Goal: Task Accomplishment & Management: Complete application form

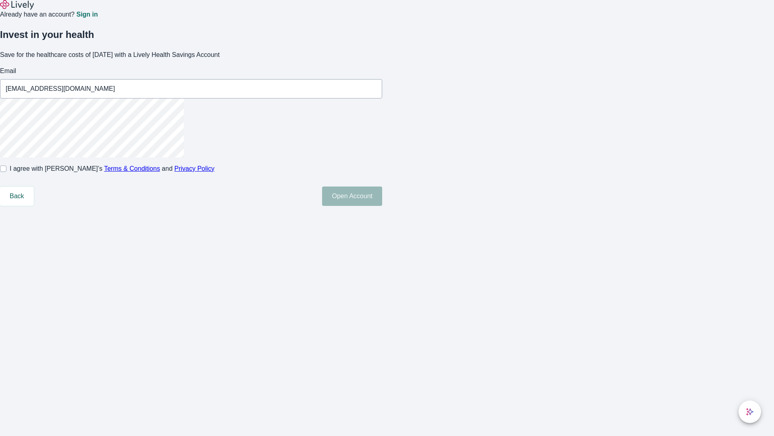
click at [6, 172] on input "I agree with Lively’s Terms & Conditions and Privacy Policy" at bounding box center [3, 168] width 6 height 6
checkbox input "true"
click at [382, 206] on button "Open Account" at bounding box center [352, 195] width 60 height 19
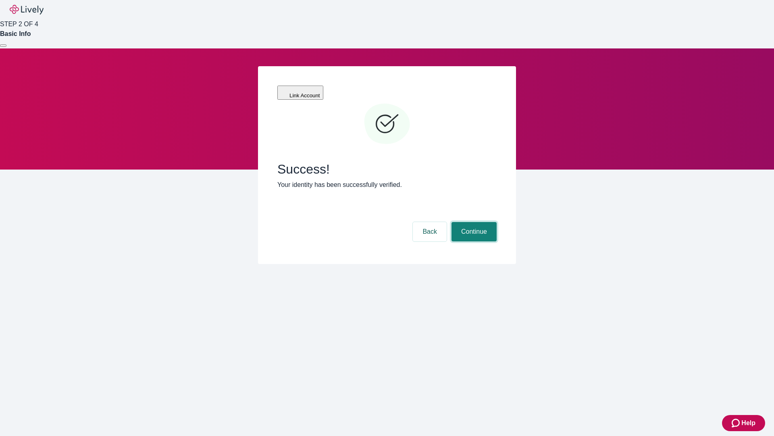
click at [473, 222] on button "Continue" at bounding box center [474, 231] width 45 height 19
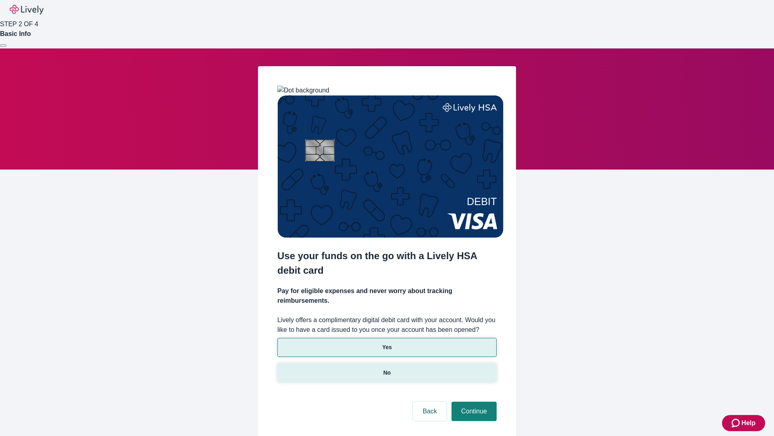
click at [387, 368] on p "No" at bounding box center [388, 372] width 8 height 8
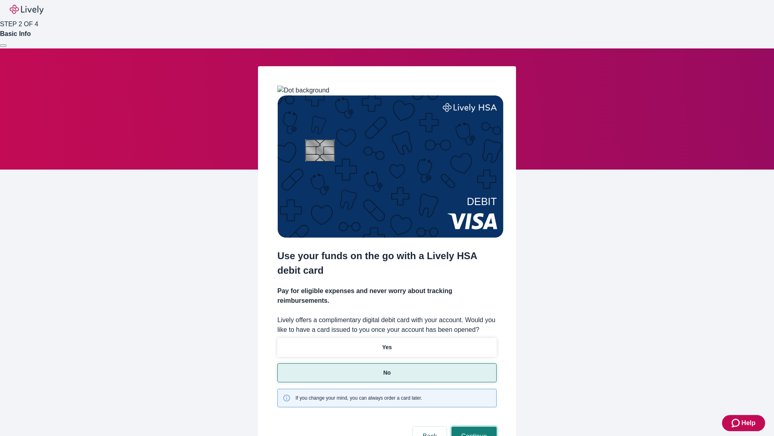
click at [473, 426] on button "Continue" at bounding box center [474, 435] width 45 height 19
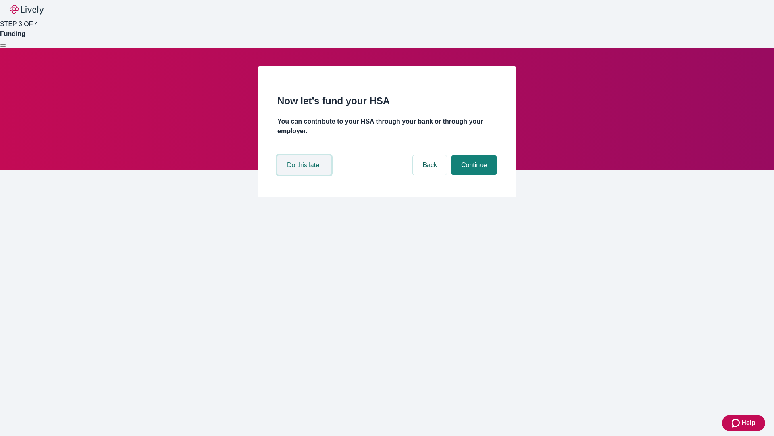
click at [305, 175] on button "Do this later" at bounding box center [304, 164] width 54 height 19
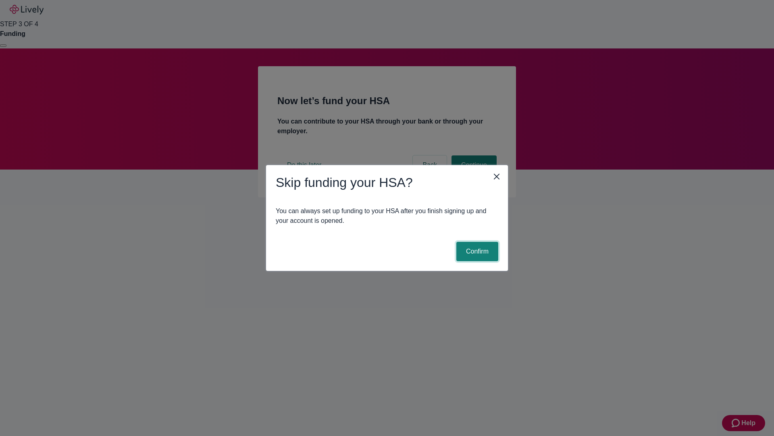
click at [476, 251] on button "Confirm" at bounding box center [478, 251] width 42 height 19
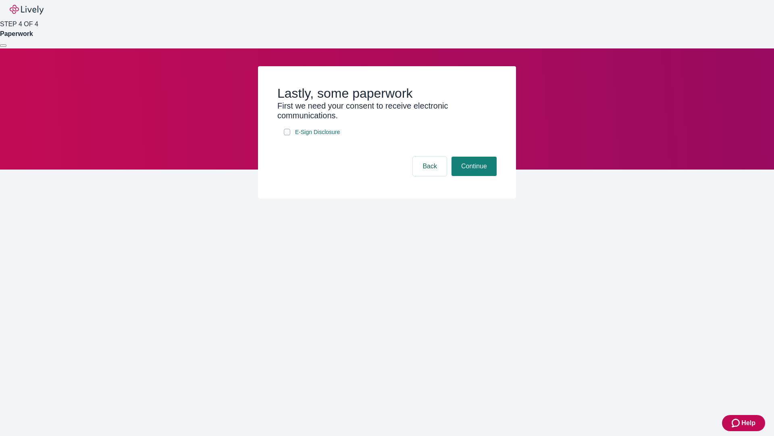
click at [287, 135] on input "E-Sign Disclosure" at bounding box center [287, 132] width 6 height 6
checkbox input "true"
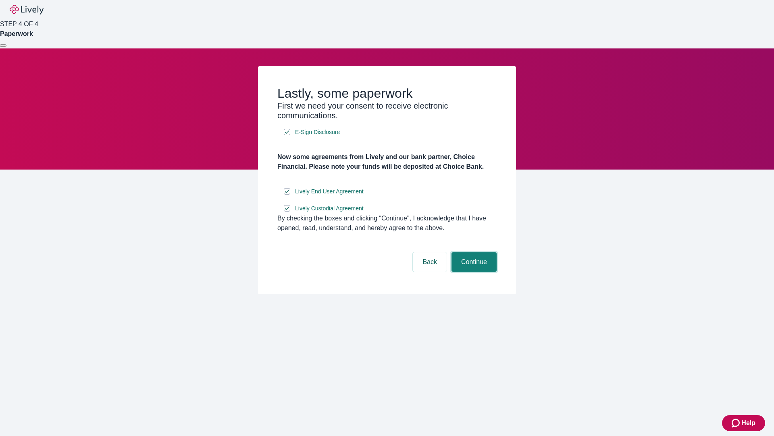
click at [473, 271] on button "Continue" at bounding box center [474, 261] width 45 height 19
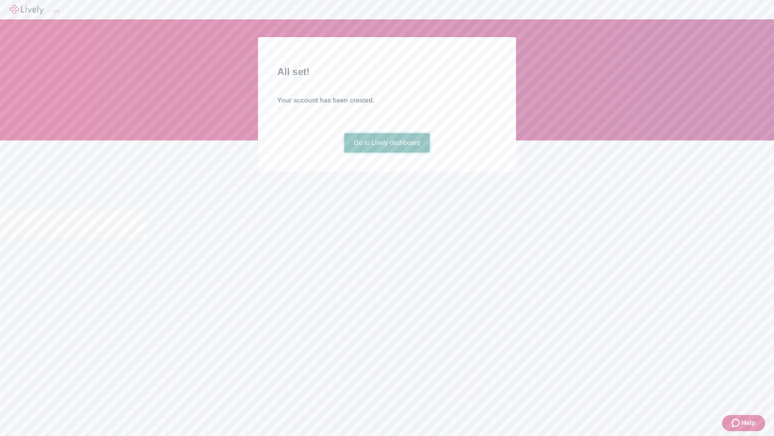
click at [387, 152] on link "Go to Lively dashboard" at bounding box center [387, 142] width 86 height 19
